Goal: Check status

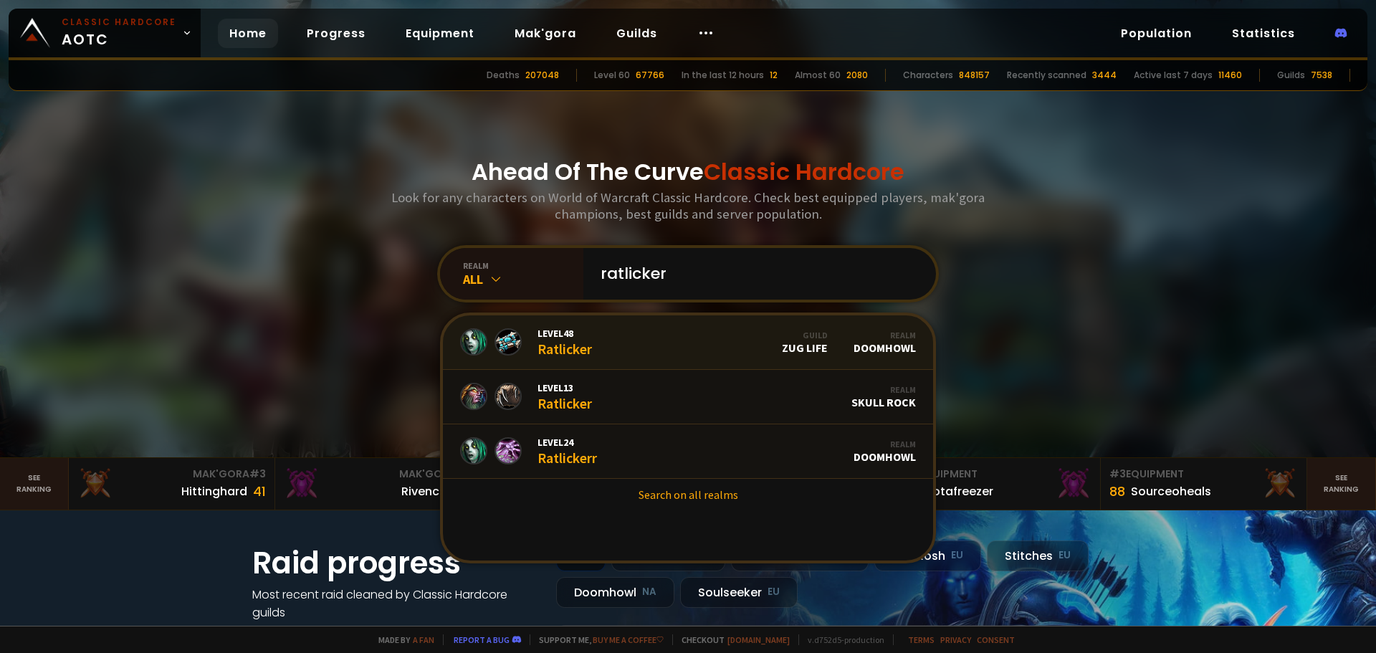
type input "ratlicker"
click at [667, 332] on link "Level 48 Ratlicker Guild Zug Life Realm Doomhowl" at bounding box center [688, 342] width 490 height 54
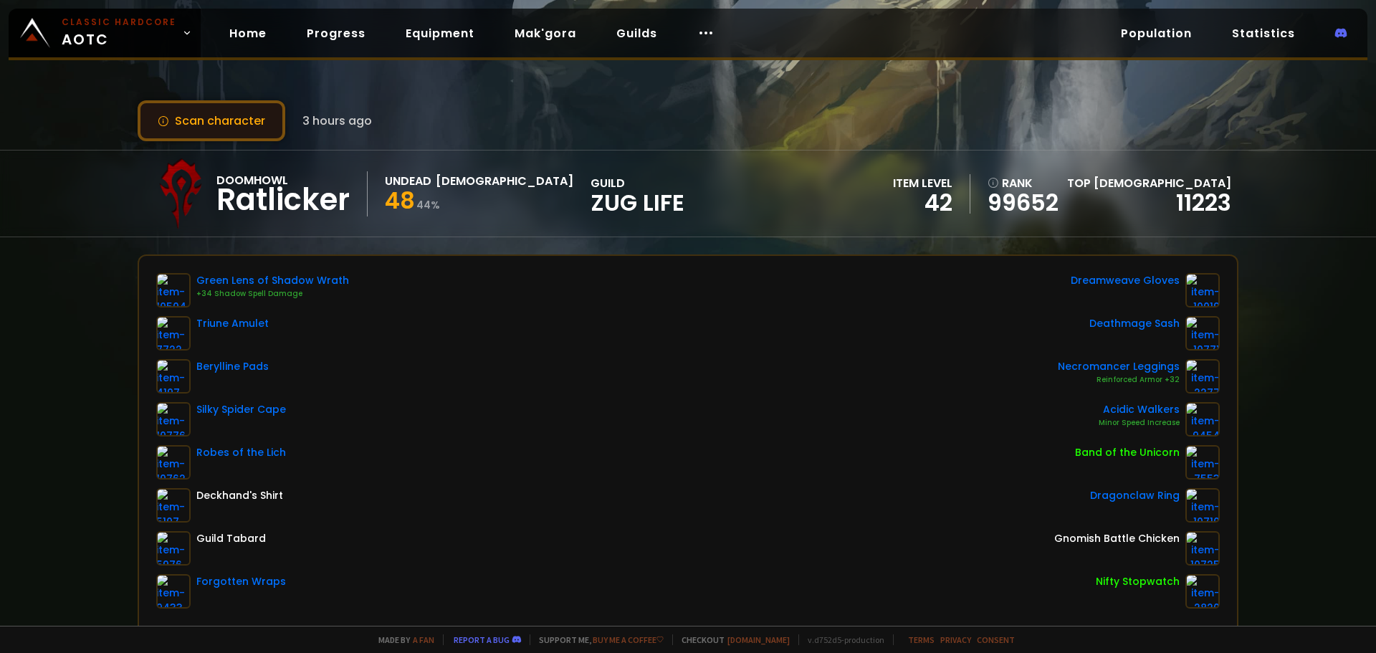
click at [224, 125] on button "Scan character" at bounding box center [212, 120] width 148 height 41
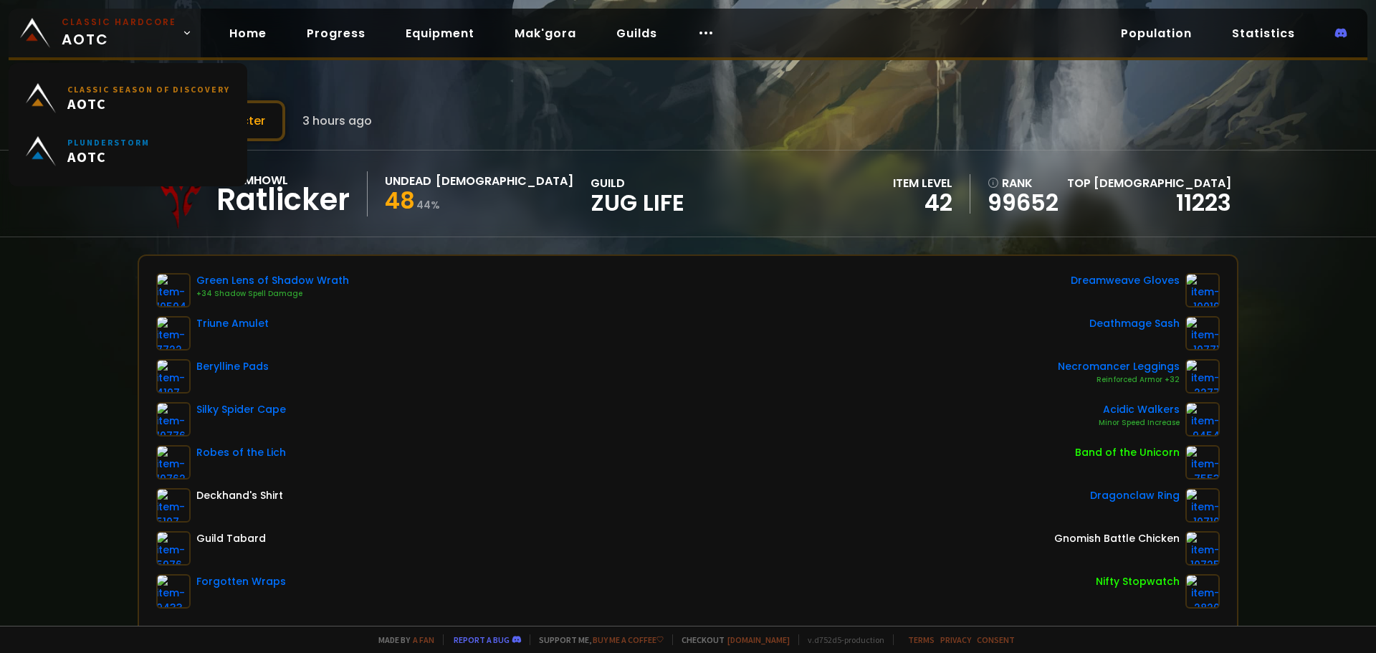
click at [134, 24] on small "Classic Hardcore" at bounding box center [119, 22] width 115 height 13
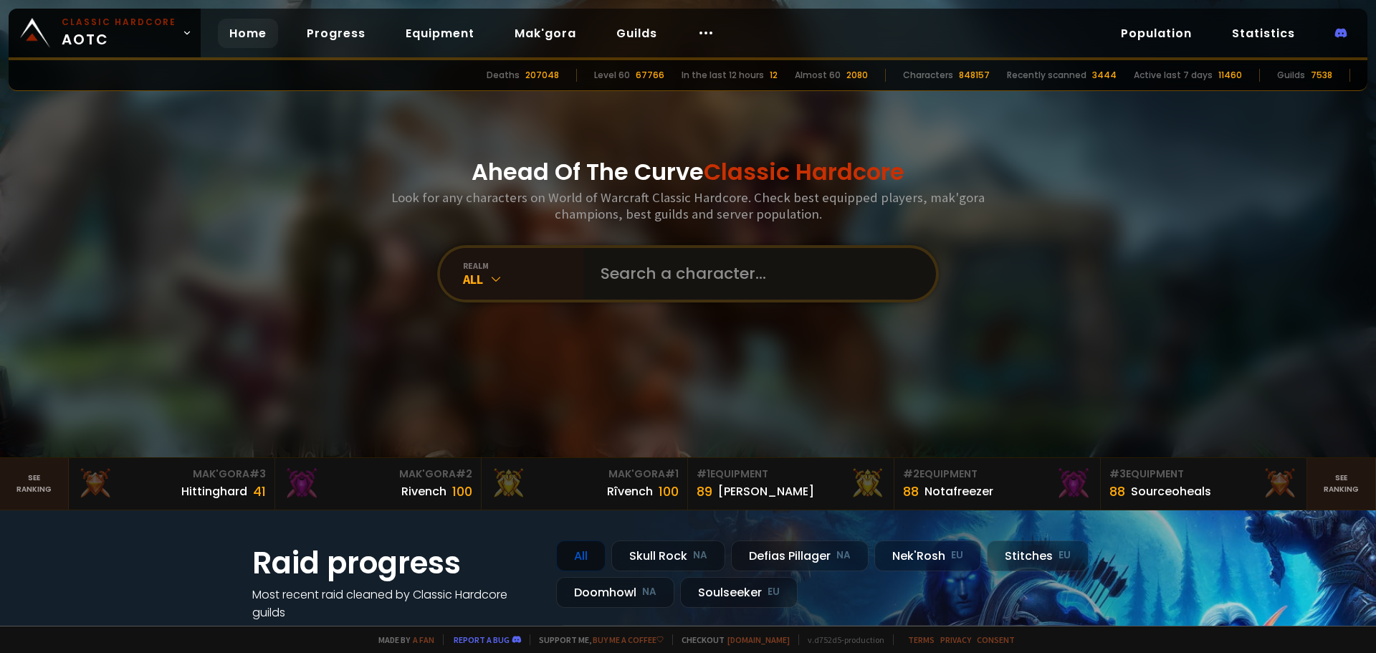
click at [806, 276] on input "text" at bounding box center [755, 274] width 327 height 52
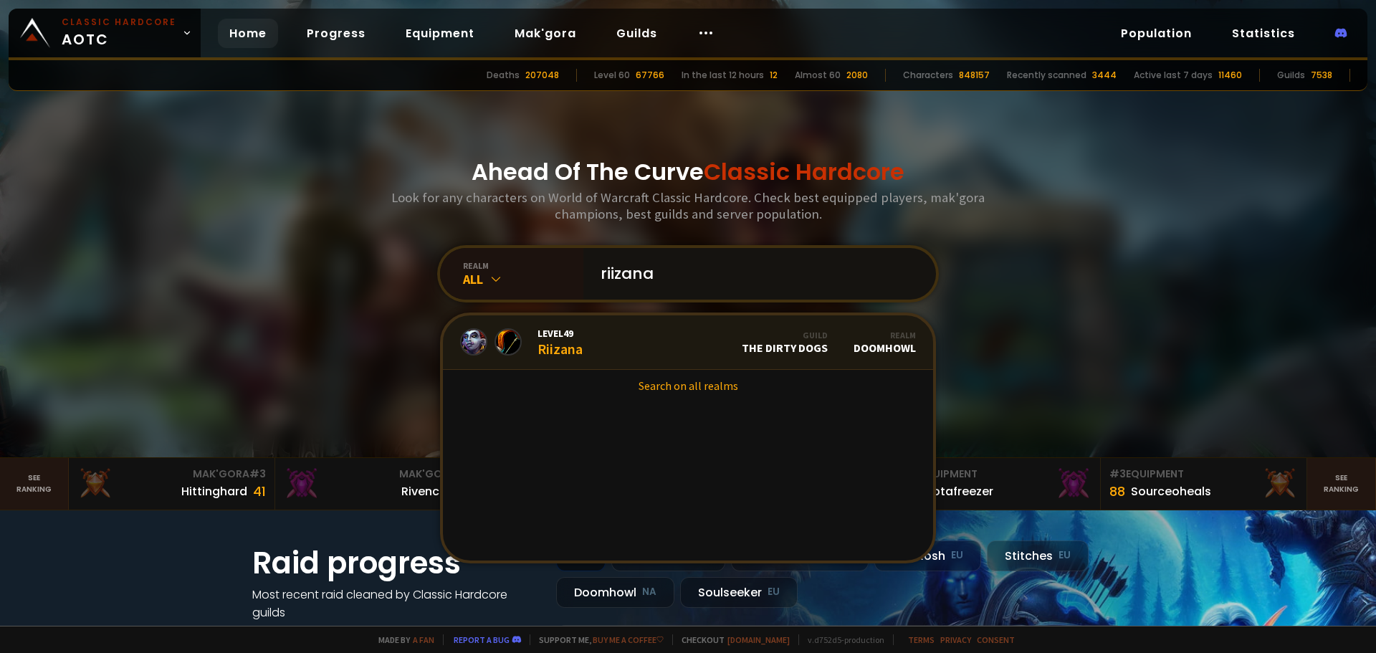
type input "riizana"
click at [667, 346] on link "Level 49 Riizana Guild The Dirty Dogs Realm Doomhowl" at bounding box center [688, 342] width 490 height 54
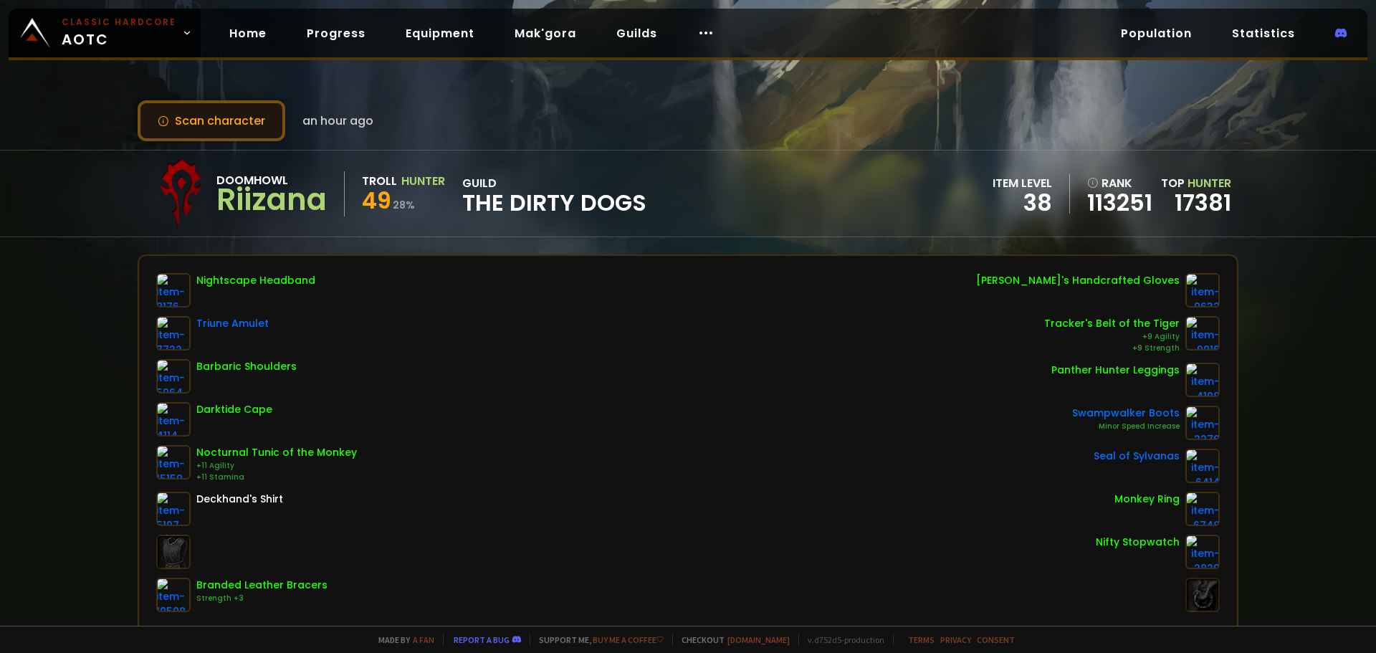
click at [241, 111] on button "Scan character" at bounding box center [212, 120] width 148 height 41
